Goal: Information Seeking & Learning: Learn about a topic

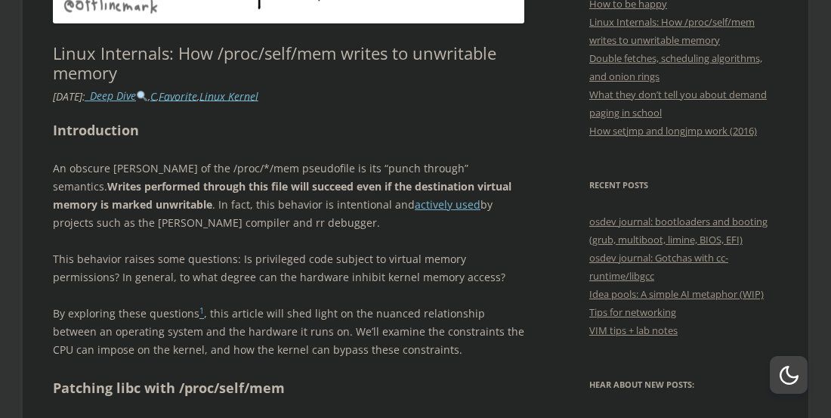
scroll to position [750, 0]
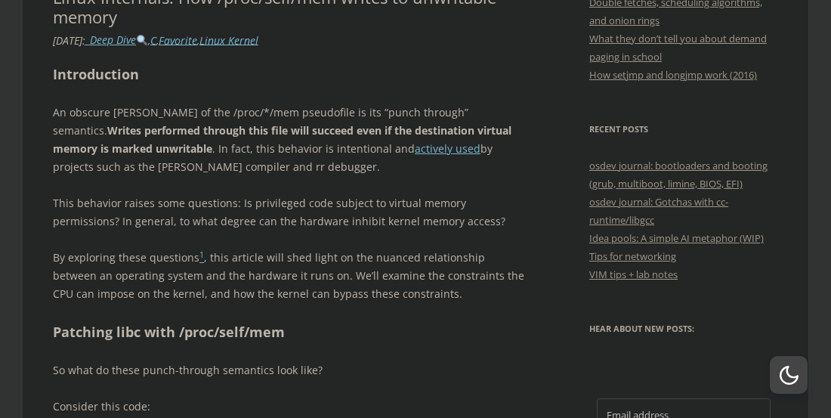
click at [156, 199] on p "This behavior raises some questions: Is privileged code subject to virtual memo…" at bounding box center [289, 212] width 472 height 36
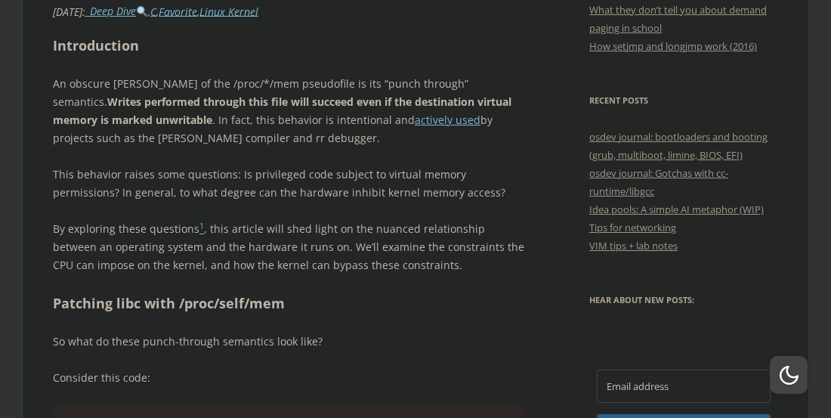
scroll to position [794, 0]
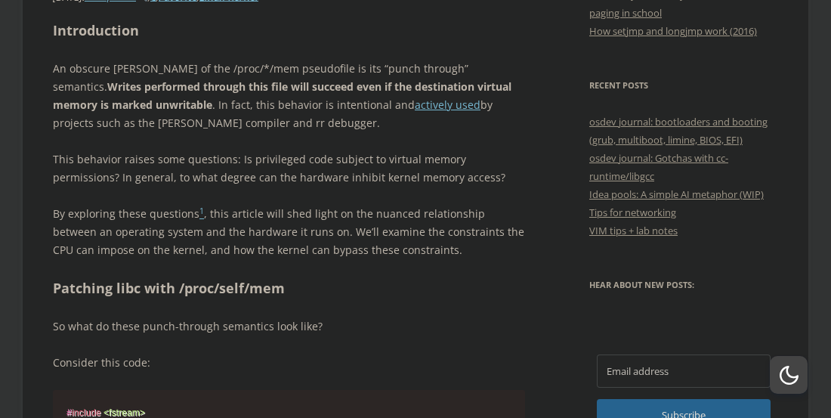
drag, startPoint x: 402, startPoint y: 177, endPoint x: 429, endPoint y: 167, distance: 28.9
click at [429, 167] on p "This behavior raises some questions: Is privileged code subject to virtual memo…" at bounding box center [289, 168] width 472 height 36
drag, startPoint x: 434, startPoint y: 167, endPoint x: 433, endPoint y: 178, distance: 11.4
click at [433, 178] on p "This behavior raises some questions: Is privileged code subject to virtual memo…" at bounding box center [289, 168] width 472 height 36
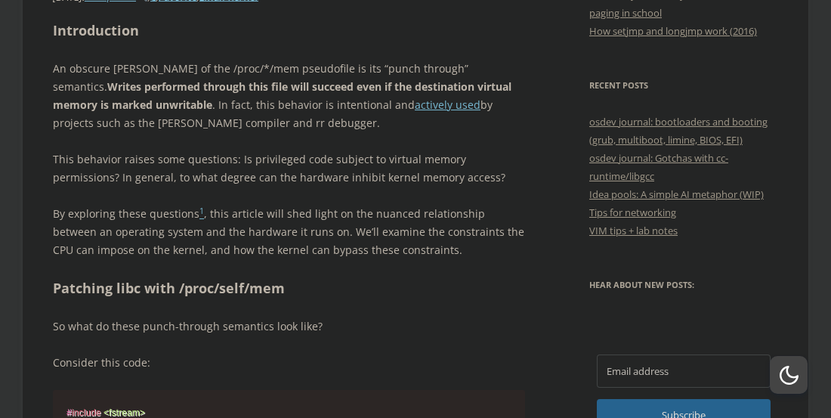
click at [433, 178] on p "This behavior raises some questions: Is privileged code subject to virtual memo…" at bounding box center [289, 168] width 472 height 36
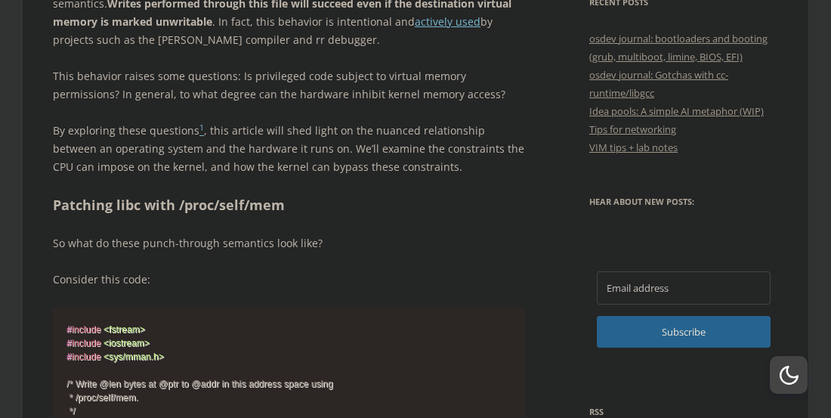
scroll to position [880, 0]
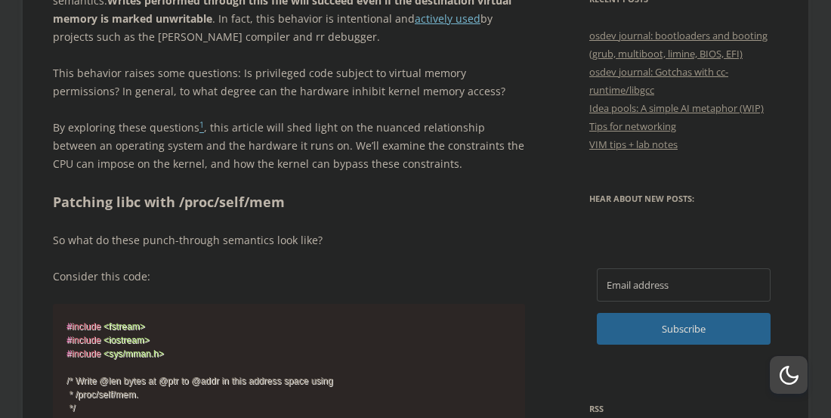
click at [353, 125] on p "By exploring these questions 1 , this article will shed light on the nuanced re…" at bounding box center [289, 146] width 472 height 54
click at [305, 143] on p "By exploring these questions 1 , this article will shed light on the nuanced re…" at bounding box center [289, 146] width 472 height 54
click at [297, 143] on p "By exploring these questions 1 , this article will shed light on the nuanced re…" at bounding box center [289, 146] width 472 height 54
click at [340, 143] on p "By exploring these questions 1 , this article will shed light on the nuanced re…" at bounding box center [289, 146] width 472 height 54
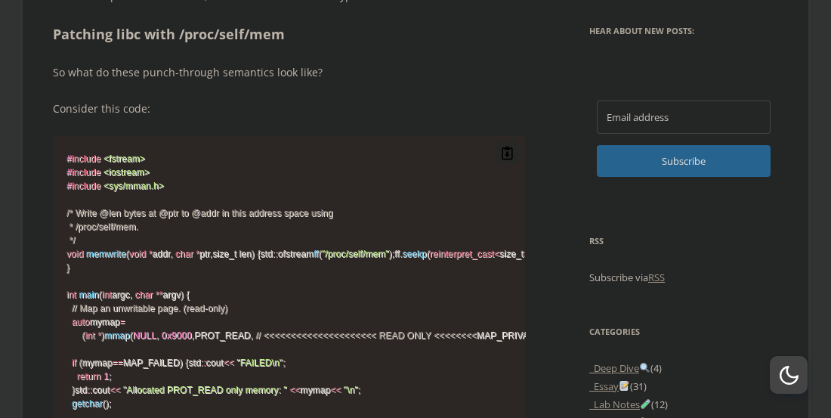
scroll to position [1139, 0]
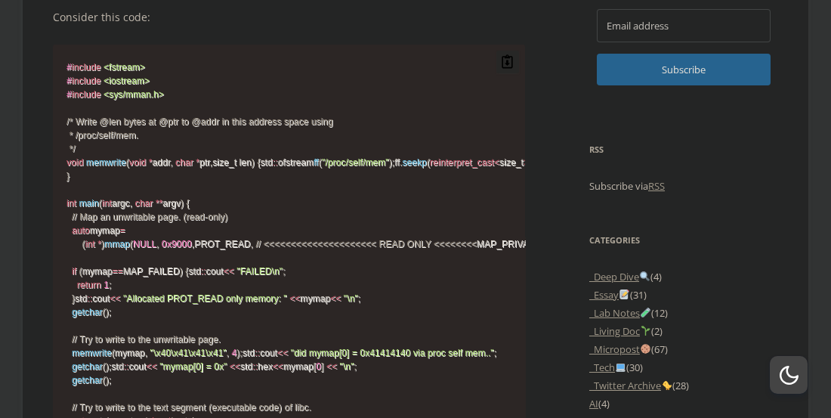
click at [284, 131] on code "# include <fstream> # include <iostream> # include <sys/mman.h> /* Write @len b…" at bounding box center [288, 284] width 445 height 448
